Goal: Find specific page/section: Find specific page/section

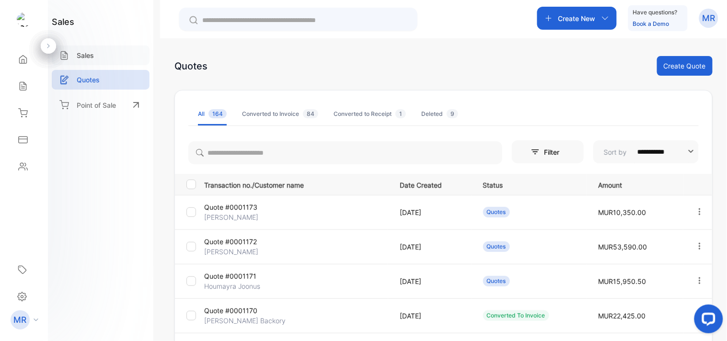
click at [84, 55] on p "Sales" at bounding box center [85, 55] width 17 height 10
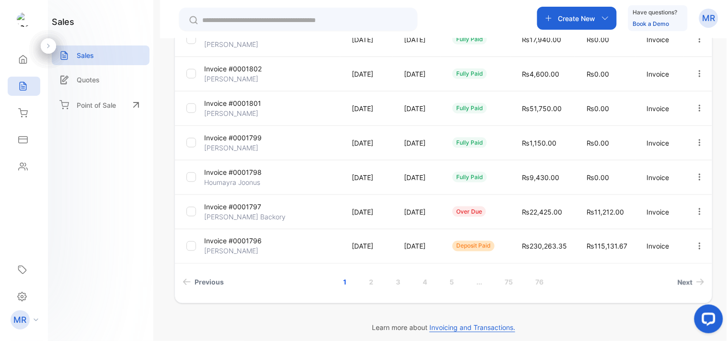
scroll to position [281, 0]
click at [367, 281] on link "2" at bounding box center [371, 282] width 27 height 18
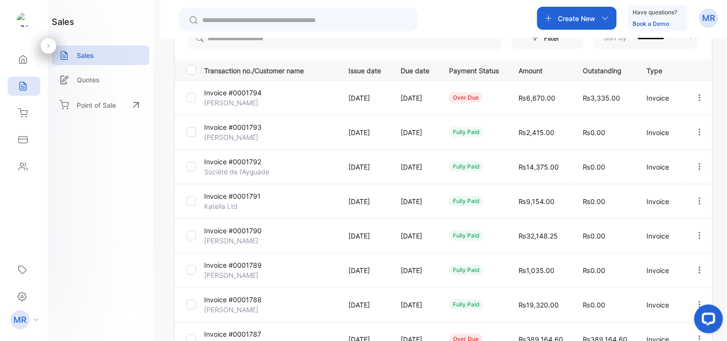
scroll to position [287, 0]
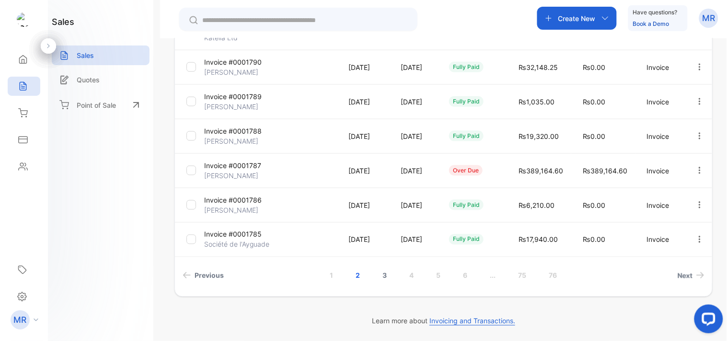
click at [379, 272] on link "3" at bounding box center [385, 276] width 27 height 18
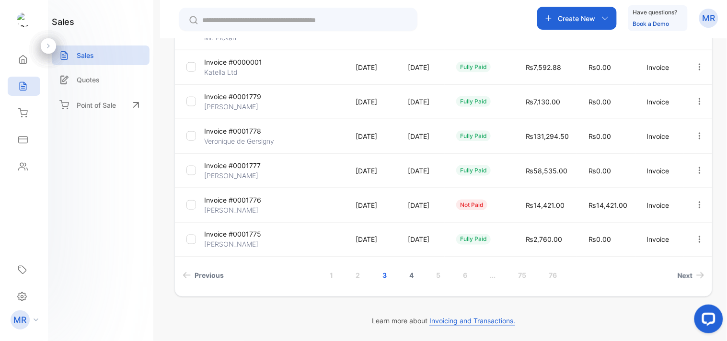
click at [409, 276] on link "4" at bounding box center [412, 276] width 27 height 18
click at [438, 277] on link "5" at bounding box center [438, 276] width 27 height 18
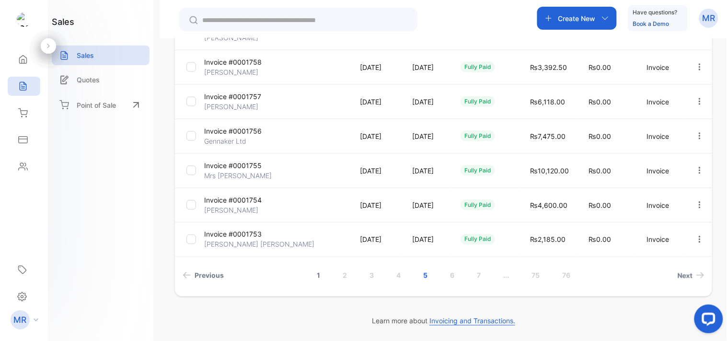
click at [318, 274] on link "1" at bounding box center [318, 276] width 26 height 18
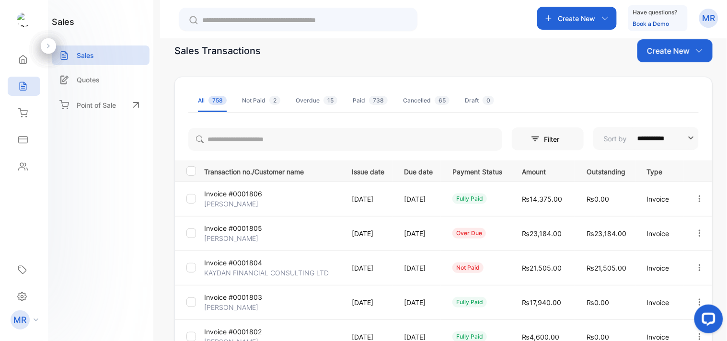
scroll to position [0, 0]
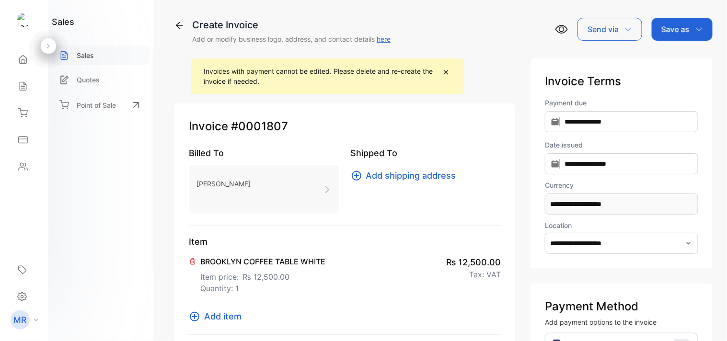
click at [99, 53] on div "Sales" at bounding box center [101, 56] width 98 height 20
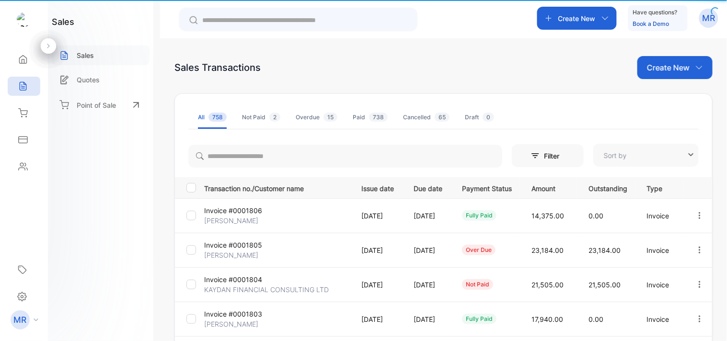
type input "**********"
